Goal: Transaction & Acquisition: Obtain resource

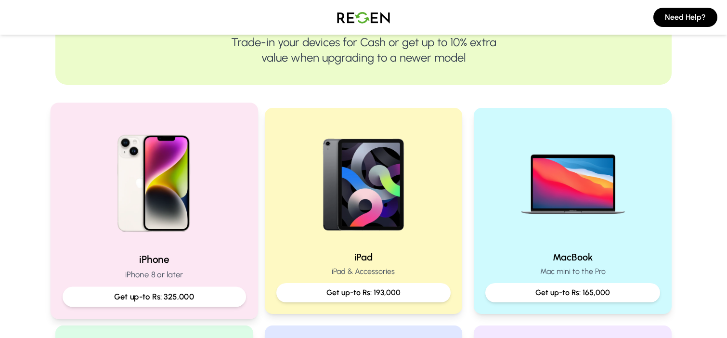
scroll to position [152, 0]
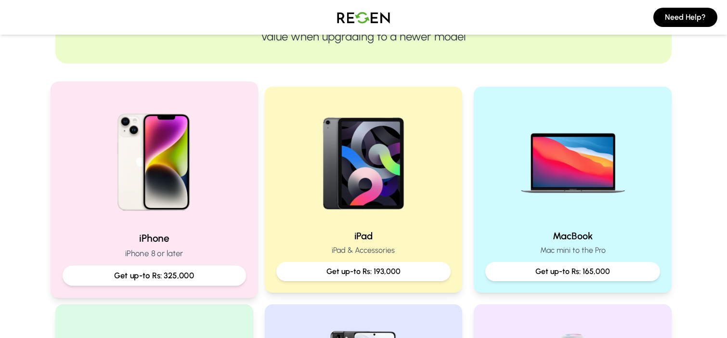
click at [140, 279] on p "Get up-to Rs: 325,000" at bounding box center [154, 276] width 167 height 12
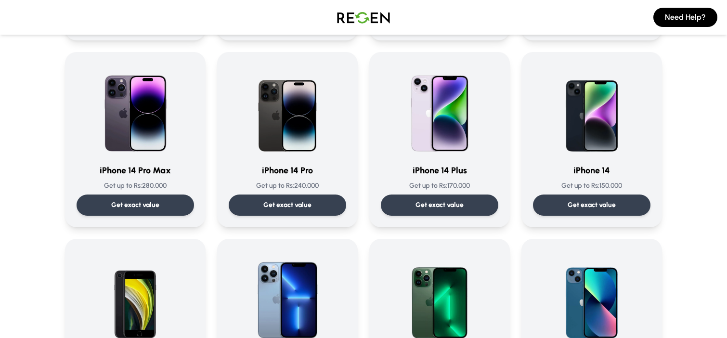
scroll to position [239, 0]
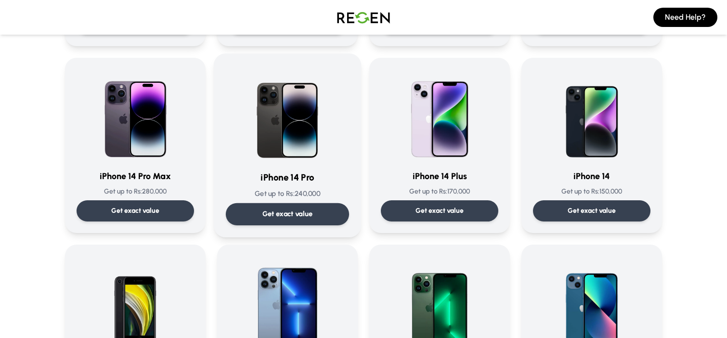
click at [314, 156] on img at bounding box center [287, 113] width 97 height 97
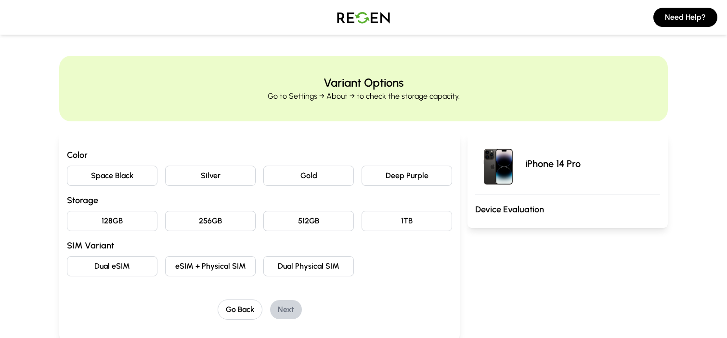
click at [122, 220] on button "128GB" at bounding box center [112, 221] width 91 height 20
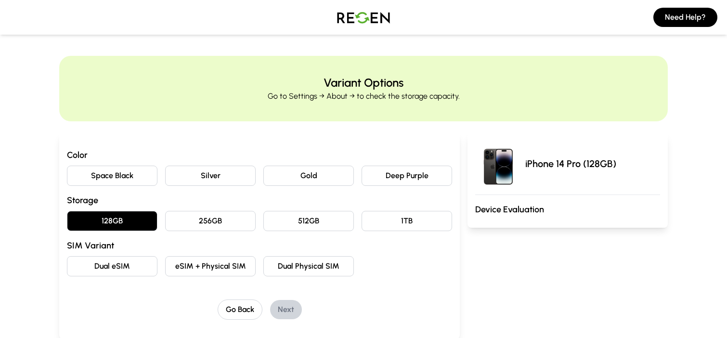
click at [209, 175] on button "Silver" at bounding box center [210, 176] width 91 height 20
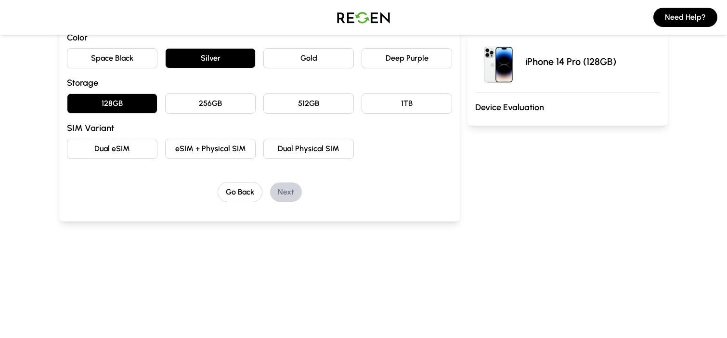
scroll to position [90, 0]
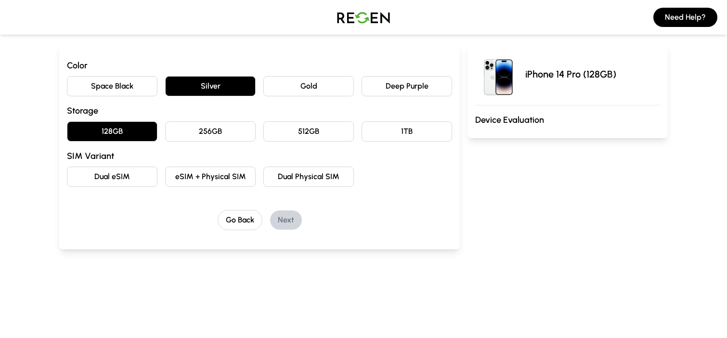
click at [191, 182] on button "eSIM + Physical SIM" at bounding box center [210, 177] width 91 height 20
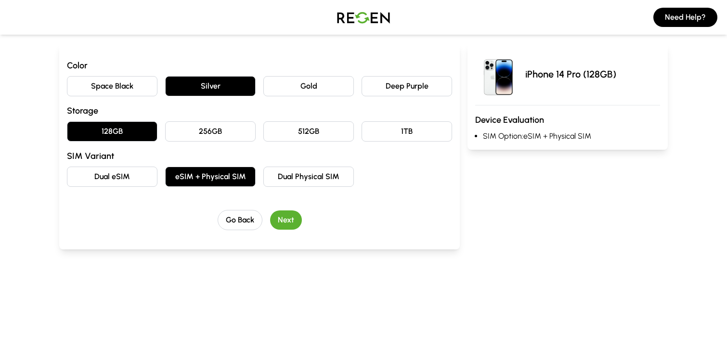
click at [302, 180] on button "Dual Physical SIM" at bounding box center [308, 177] width 91 height 20
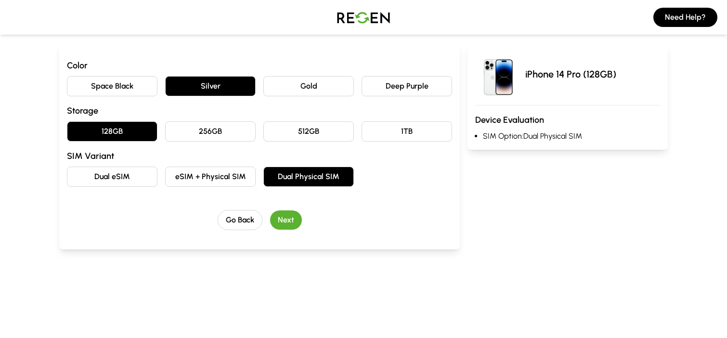
click at [225, 182] on button "eSIM + Physical SIM" at bounding box center [210, 177] width 91 height 20
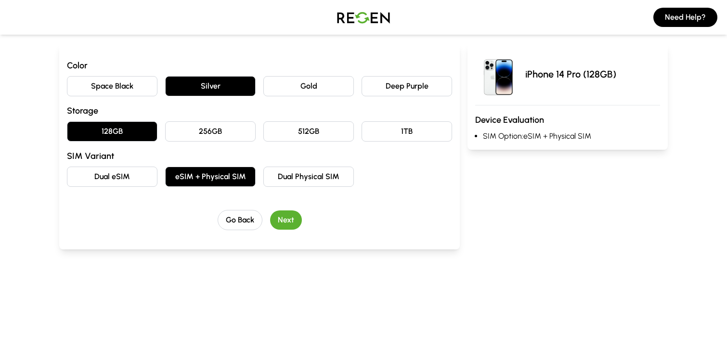
click at [142, 183] on button "Dual eSIM" at bounding box center [112, 177] width 91 height 20
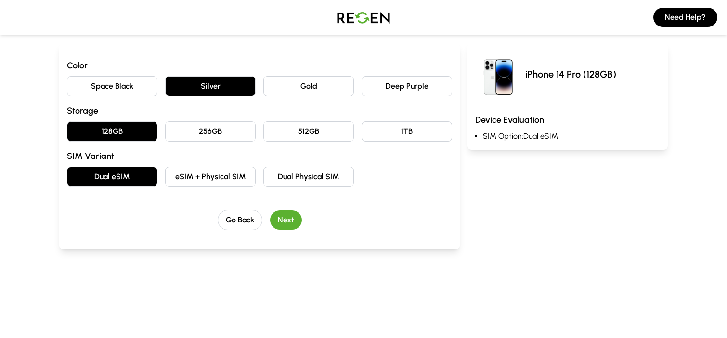
click at [273, 220] on button "Next" at bounding box center [286, 219] width 32 height 19
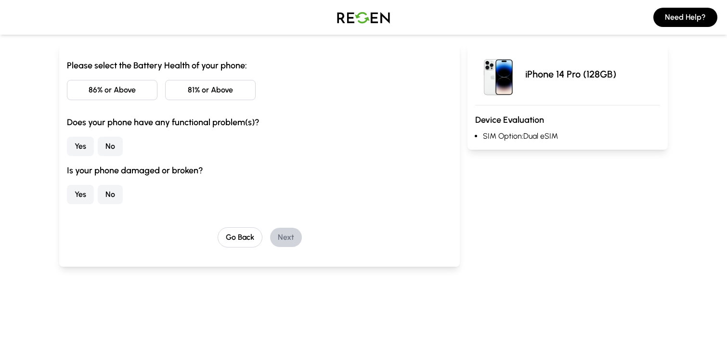
click at [87, 100] on button "86% or Above" at bounding box center [112, 90] width 91 height 20
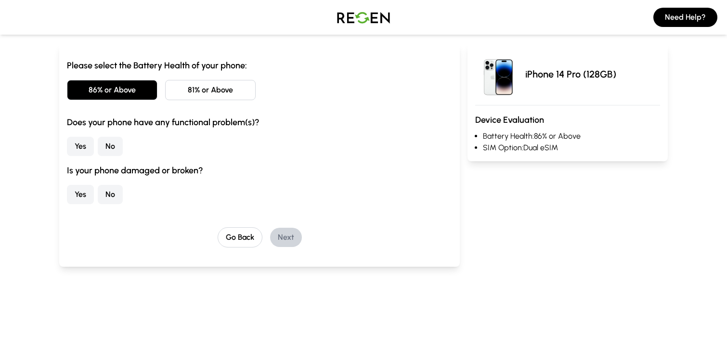
click at [99, 147] on button "No" at bounding box center [110, 146] width 25 height 19
click at [113, 193] on button "No" at bounding box center [110, 194] width 25 height 19
click at [292, 235] on button "Next" at bounding box center [286, 237] width 32 height 19
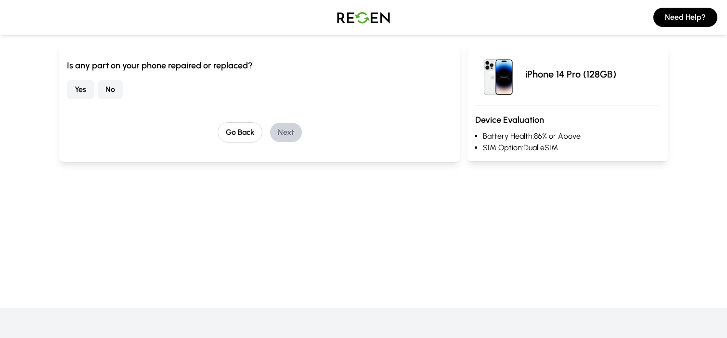
click at [110, 91] on button "No" at bounding box center [110, 89] width 25 height 19
click at [292, 131] on button "Next" at bounding box center [286, 132] width 32 height 19
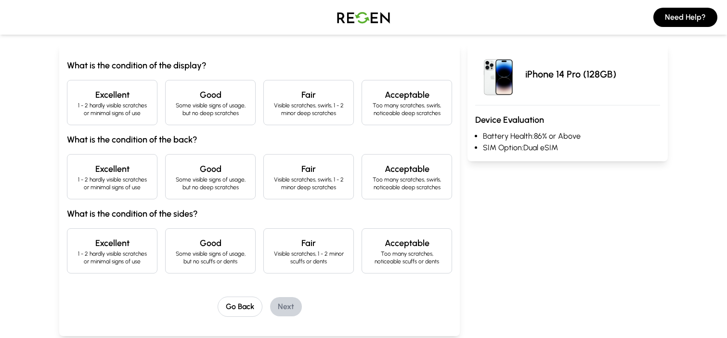
click at [292, 131] on div "What is the condition of the display? Excellent 1 - 2 hardly visible scratches …" at bounding box center [259, 166] width 385 height 215
click at [218, 125] on div "What is the condition of the display? Excellent 1 - 2 hardly visible scratches …" at bounding box center [259, 166] width 385 height 215
click at [220, 122] on div "Good Some visible signs of usage, but no deep scratches" at bounding box center [210, 102] width 91 height 45
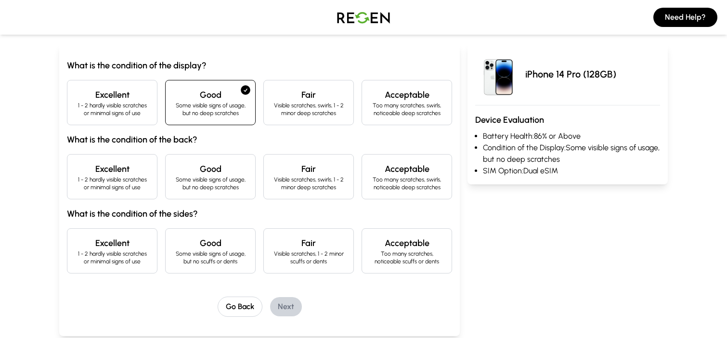
click at [220, 187] on p "Some visible signs of usage, but no deep scratches" at bounding box center [210, 183] width 74 height 15
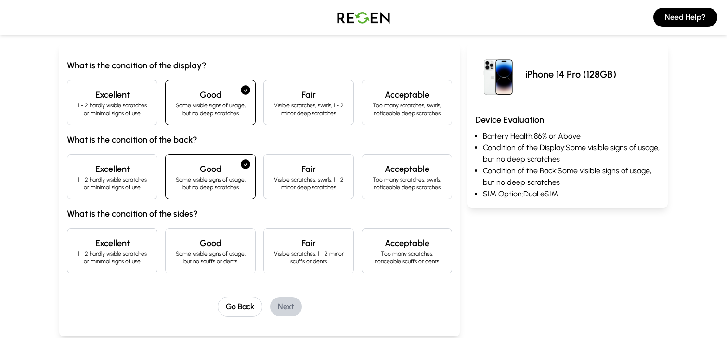
click at [215, 259] on p "Some visible signs of usage, but no scuffs or dents" at bounding box center [210, 257] width 74 height 15
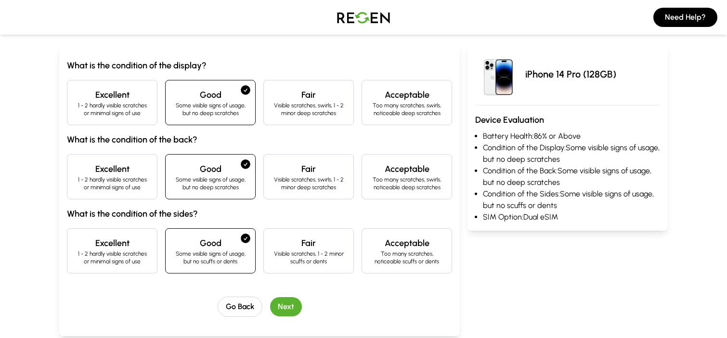
click at [302, 307] on div "Go Back Next" at bounding box center [259, 307] width 385 height 20
click at [294, 309] on button "Next" at bounding box center [286, 306] width 32 height 19
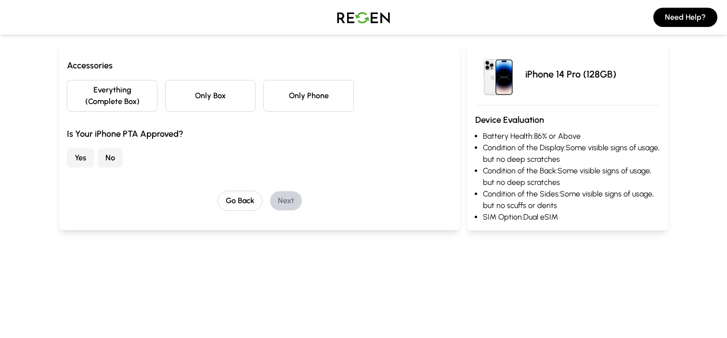
click at [195, 105] on button "Only Box" at bounding box center [210, 96] width 91 height 32
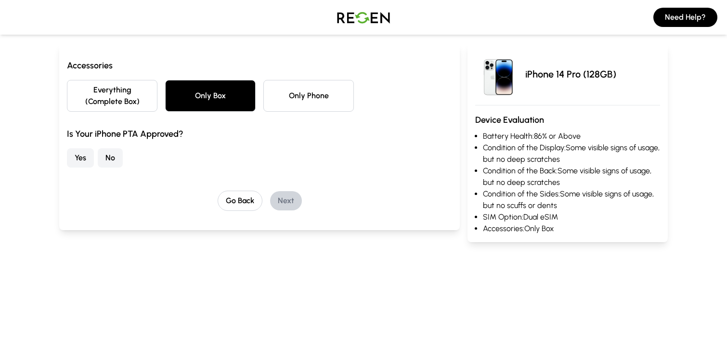
click at [286, 106] on button "Only Phone" at bounding box center [308, 96] width 91 height 32
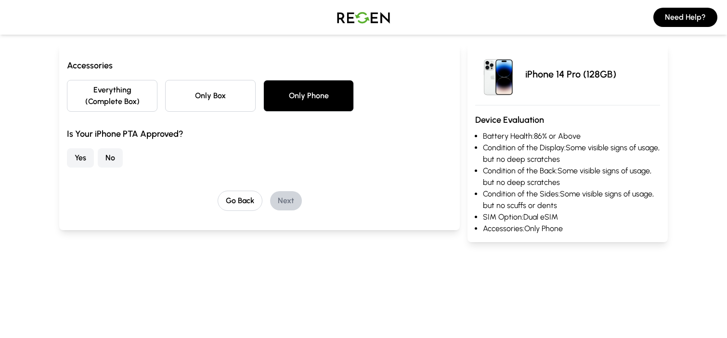
click at [349, 18] on img at bounding box center [363, 17] width 67 height 27
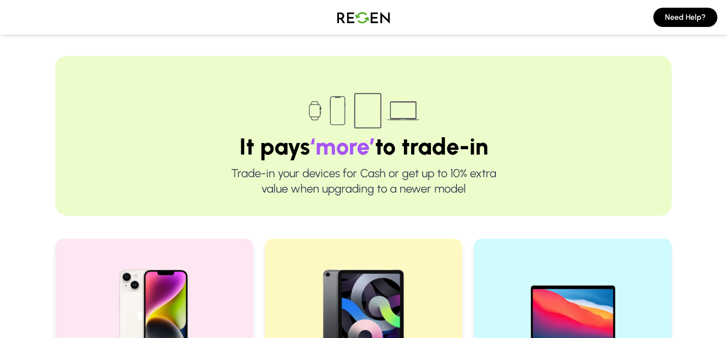
click at [385, 16] on img at bounding box center [363, 17] width 67 height 27
